Goal: Transaction & Acquisition: Purchase product/service

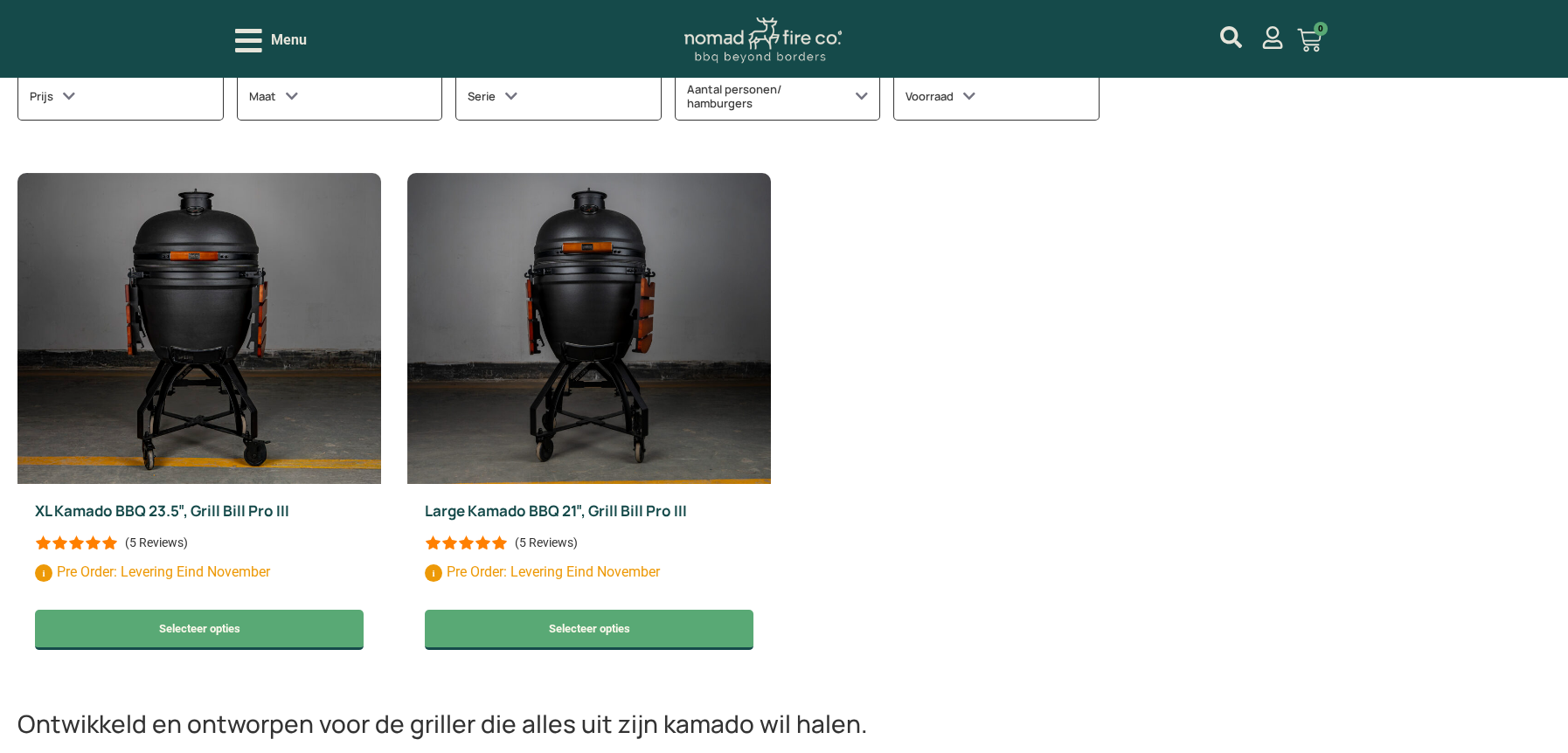
scroll to position [839, 0]
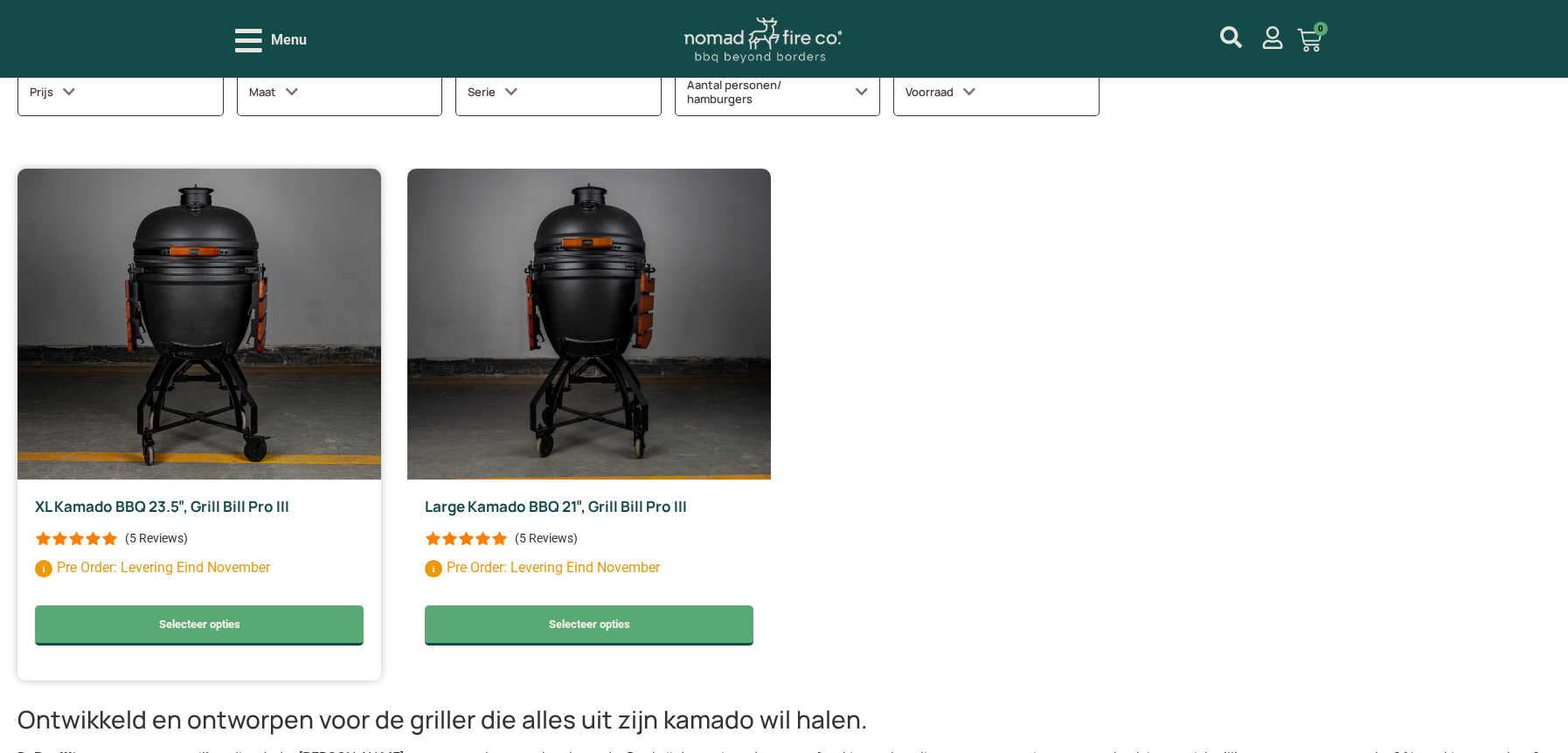
click at [196, 409] on img at bounding box center [198, 324] width 364 height 311
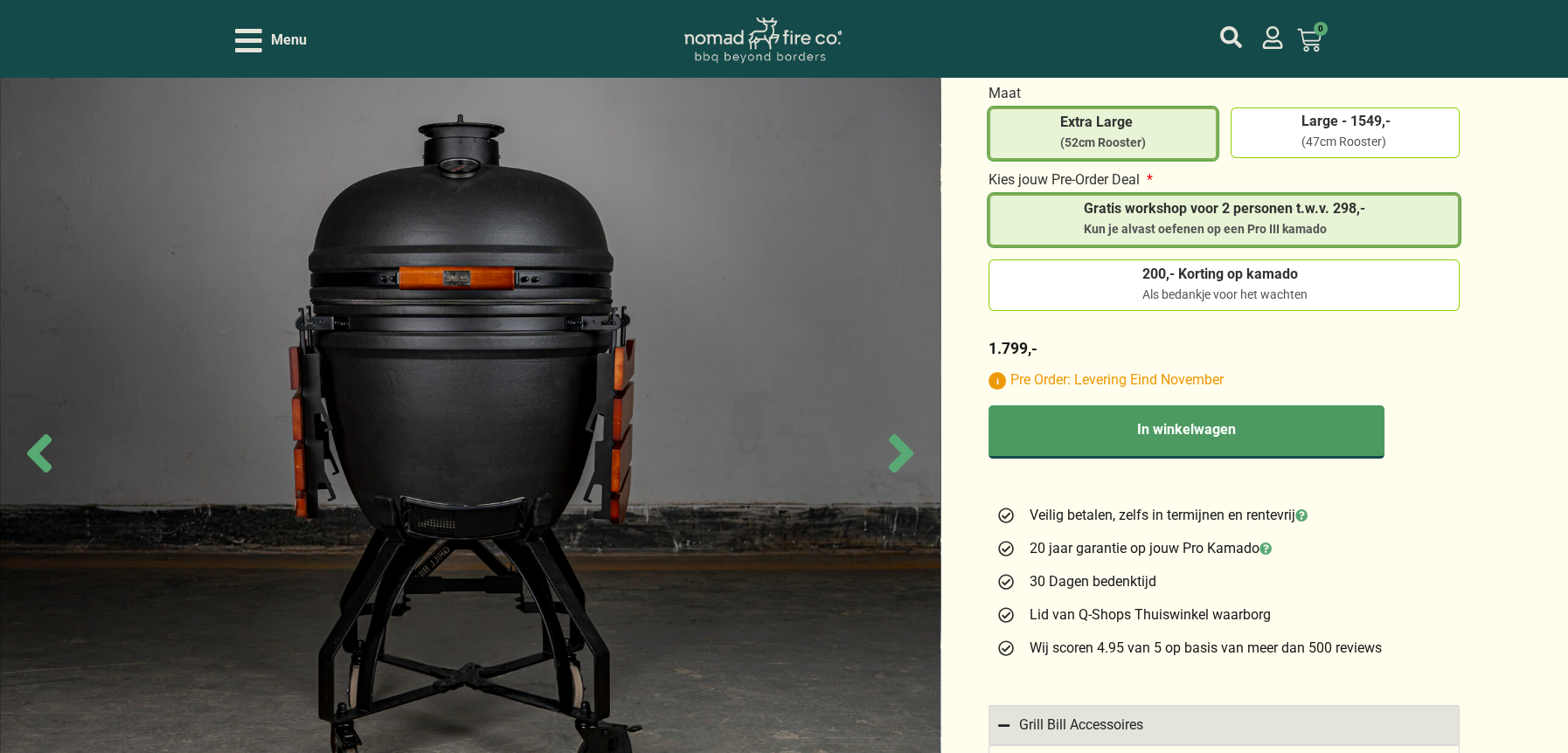
scroll to position [617, 0]
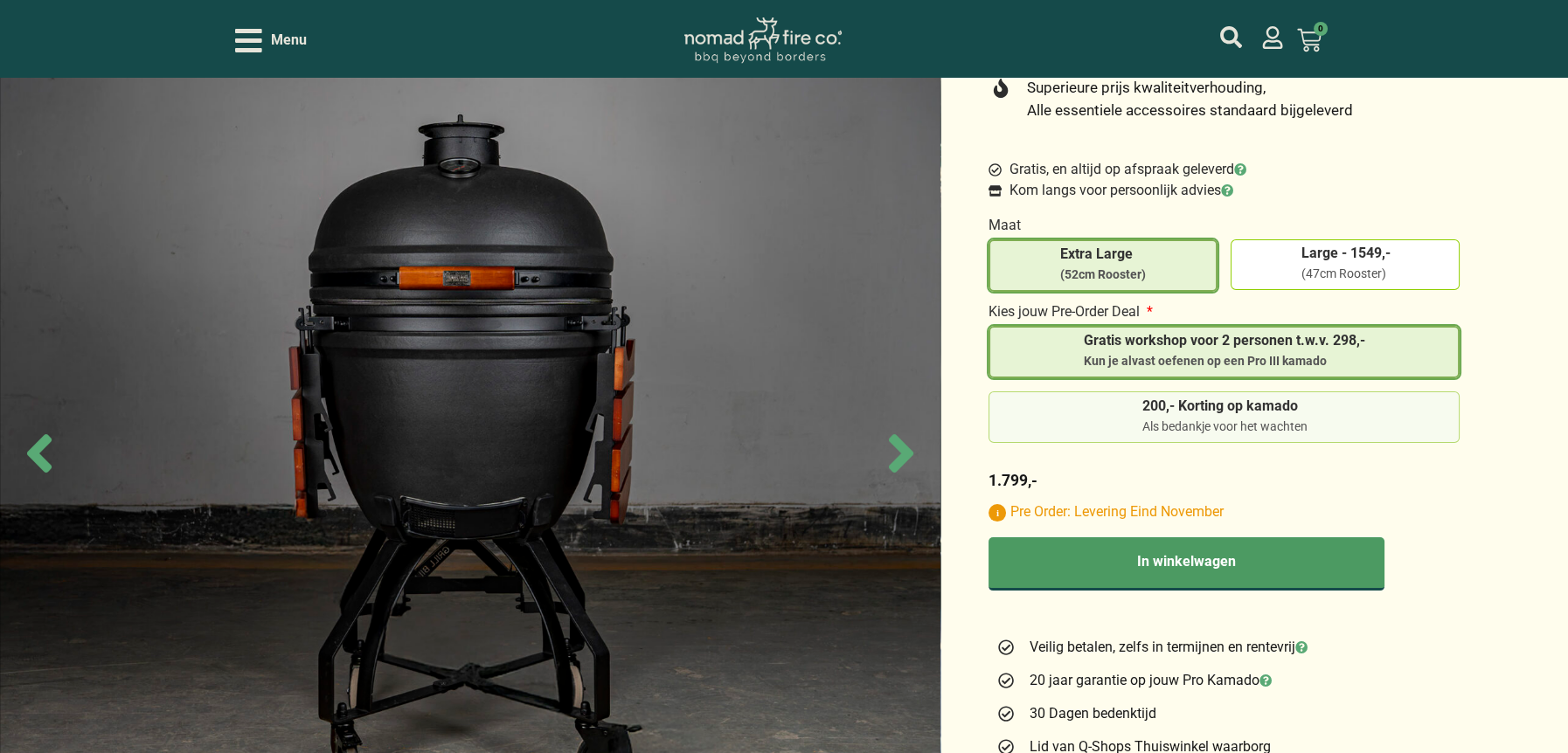
click at [1160, 418] on div "Als bedankje voor het wachten" at bounding box center [1224, 427] width 165 height 17
click at [0, 0] on input "200,- Korting op kamado Als bedankje voor het wachten" at bounding box center [0, 0] width 0 height 0
